Goal: Check status: Check status

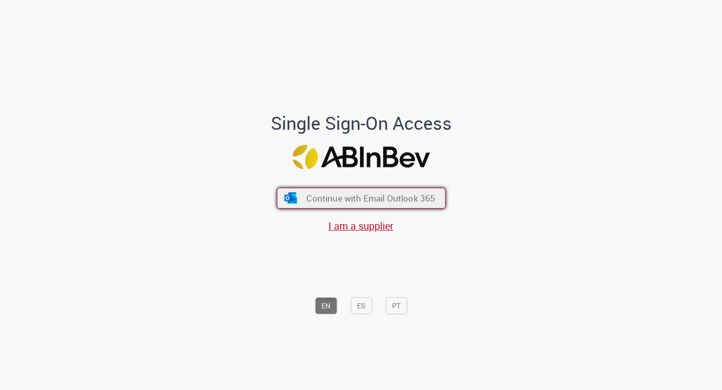
click at [423, 200] on span "Continue with Email Outlook 365" at bounding box center [370, 199] width 129 height 12
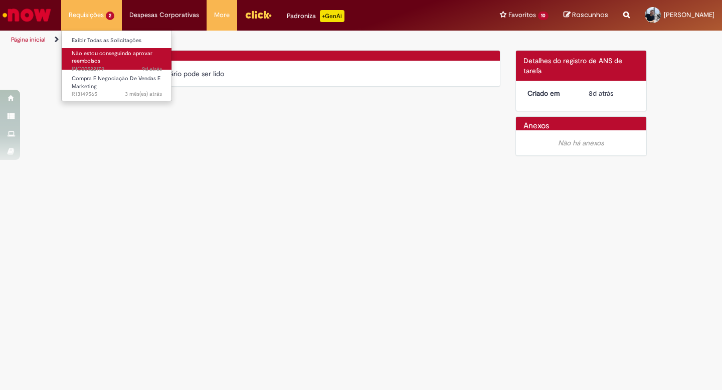
click at [127, 59] on link "Não estou conseguindo aprovar reembolsos 9d atrás 9 dias atrás INC00522179" at bounding box center [117, 59] width 110 height 22
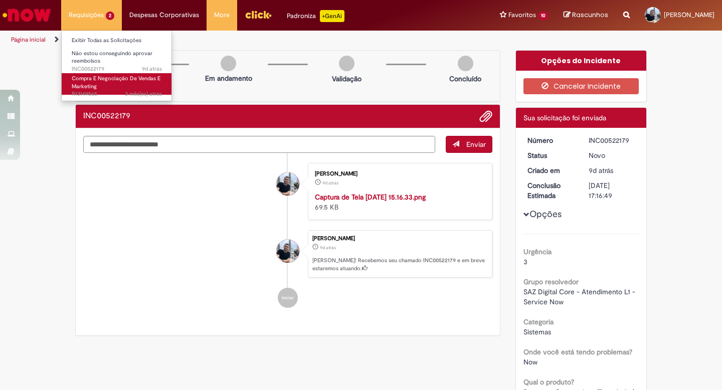
click at [104, 88] on link "Compra E Negociação De Vendas E Marketing 3 mês(es) atrás 3 meses atrás R131495…" at bounding box center [117, 84] width 110 height 22
